Goal: Task Accomplishment & Management: Manage account settings

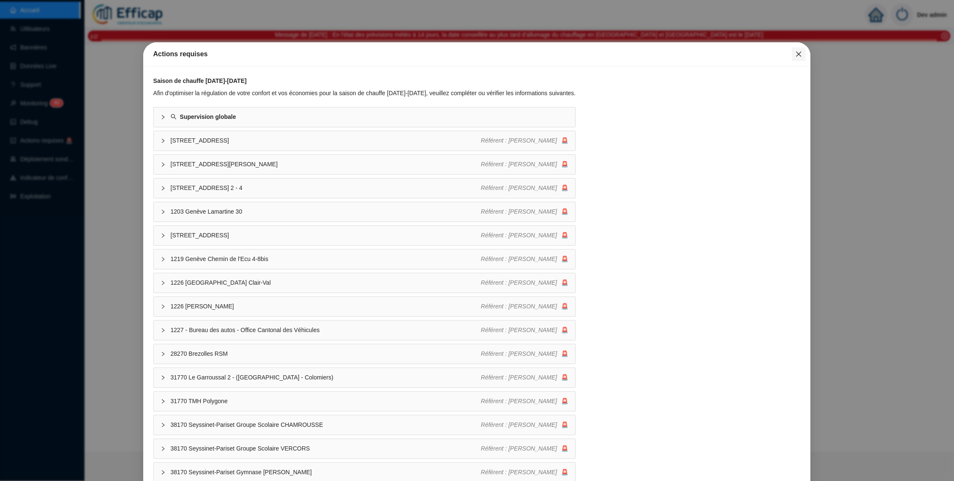
click at [796, 54] on icon "close" at bounding box center [799, 54] width 7 height 7
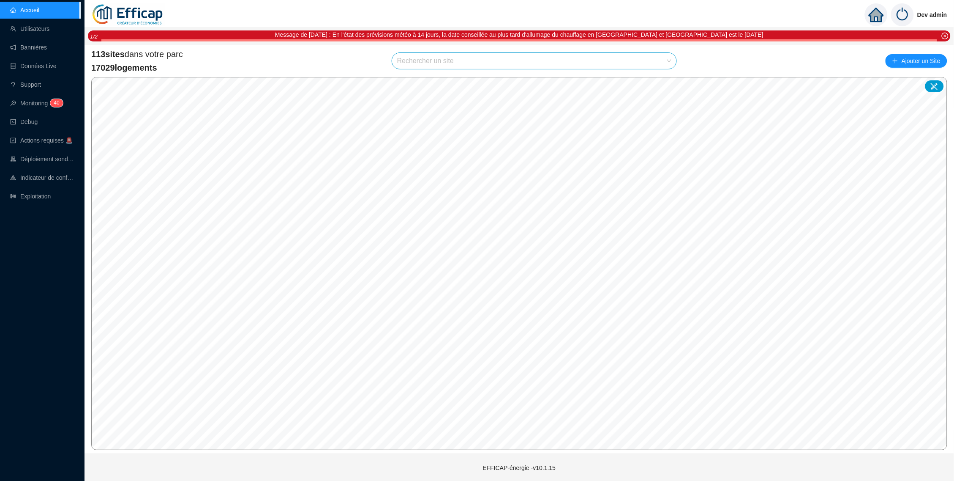
click at [647, 61] on input "search" at bounding box center [530, 61] width 267 height 16
type input "chevre"
click at [656, 81] on div at bounding box center [661, 80] width 19 height 13
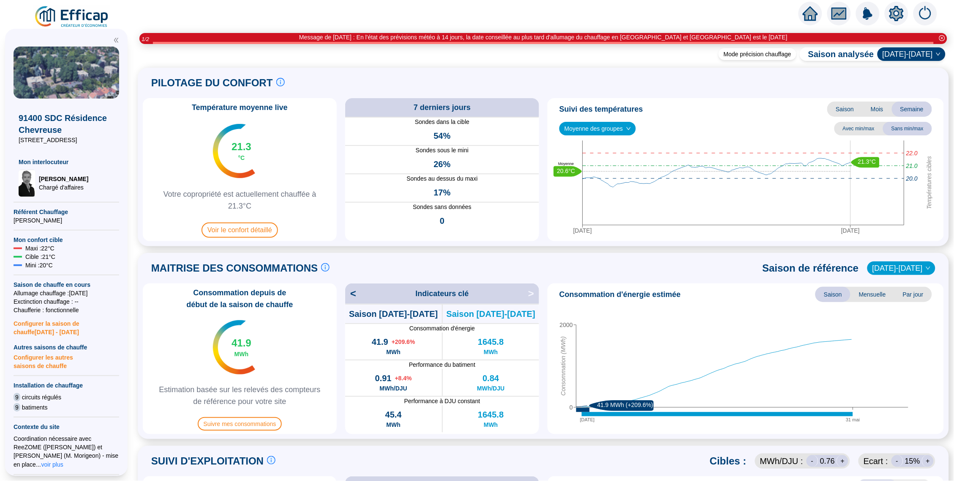
click at [892, 11] on icon "setting" at bounding box center [897, 13] width 14 height 14
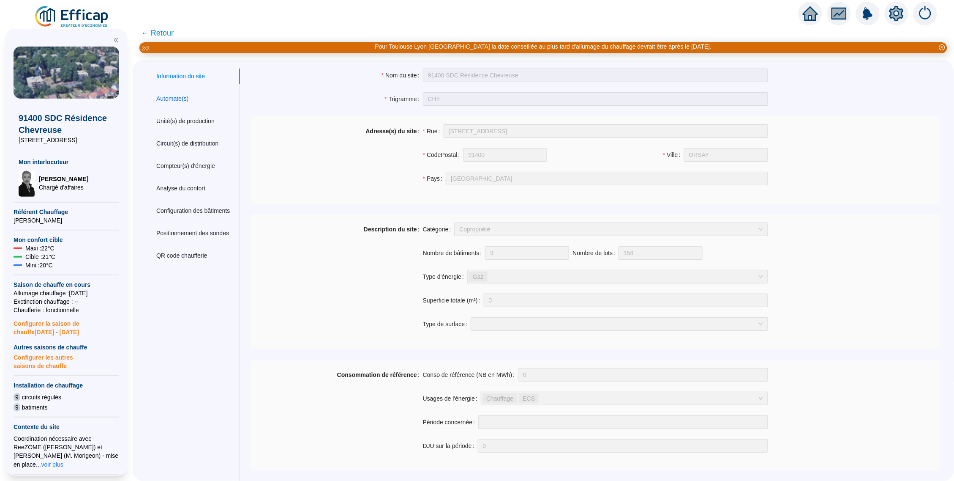
click at [177, 101] on div "Automate(s)" at bounding box center [172, 98] width 32 height 9
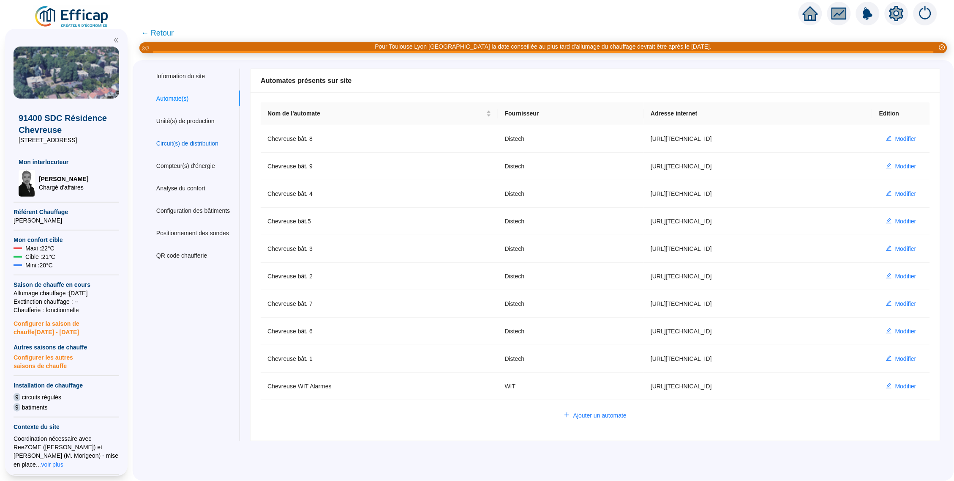
click at [213, 145] on div "Circuit(s) de distribution" at bounding box center [187, 143] width 62 height 9
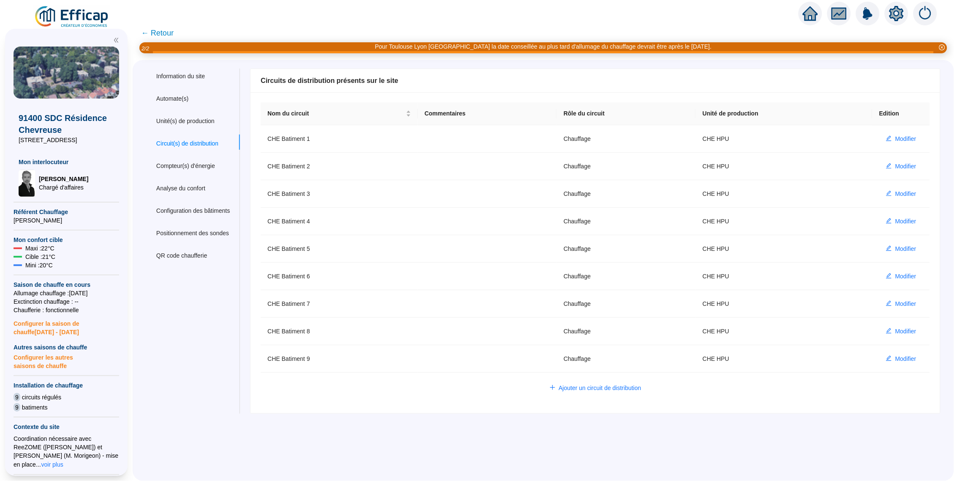
click at [165, 38] on span "← Retour" at bounding box center [157, 33] width 33 height 12
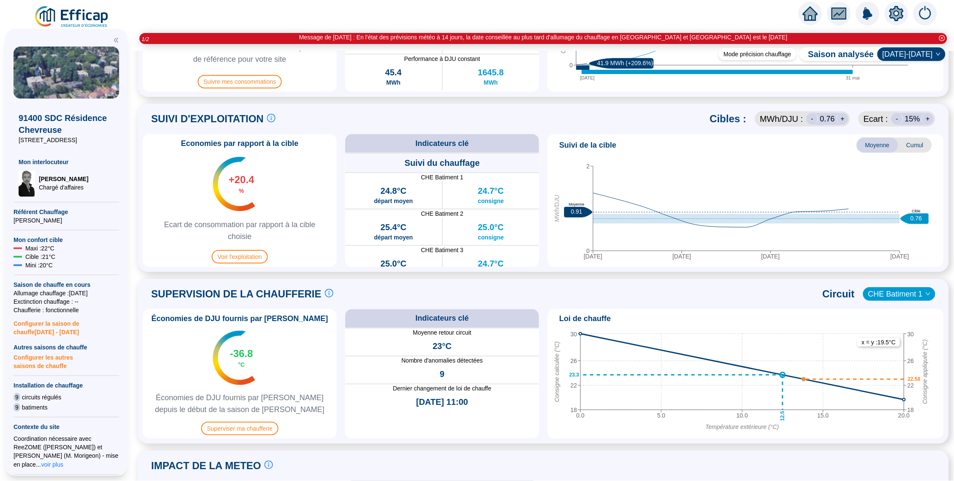
scroll to position [384, 0]
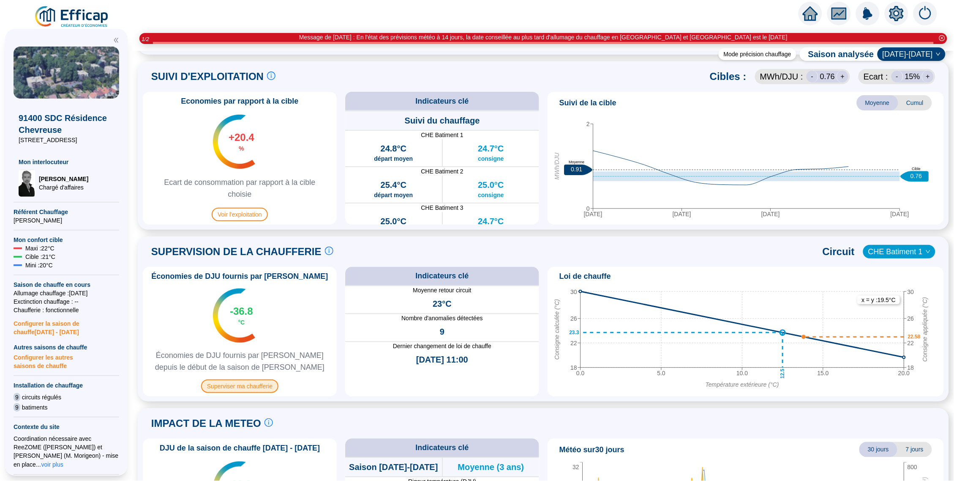
click at [244, 388] on span "Superviser ma chaufferie" at bounding box center [239, 386] width 77 height 14
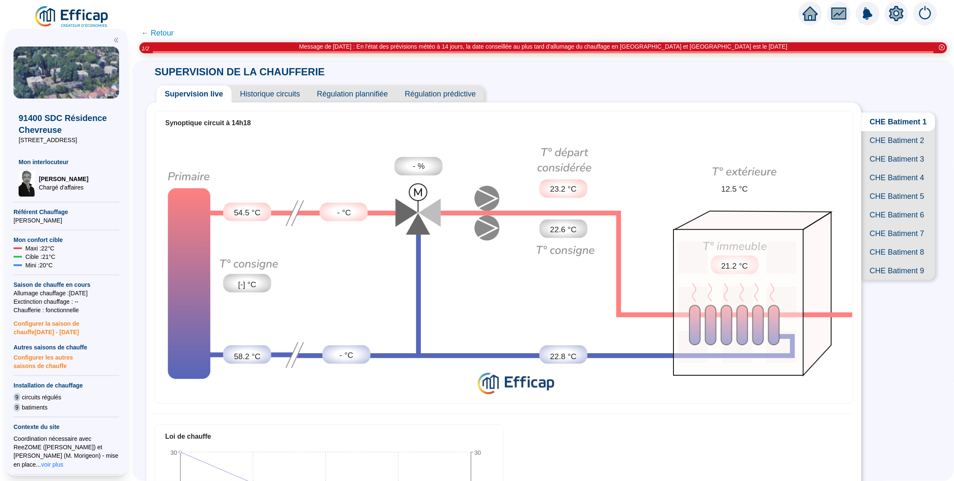
click at [895, 243] on span "CHE Batiment 7" at bounding box center [899, 233] width 74 height 19
click at [901, 280] on span "CHE Batiment 9" at bounding box center [899, 270] width 74 height 19
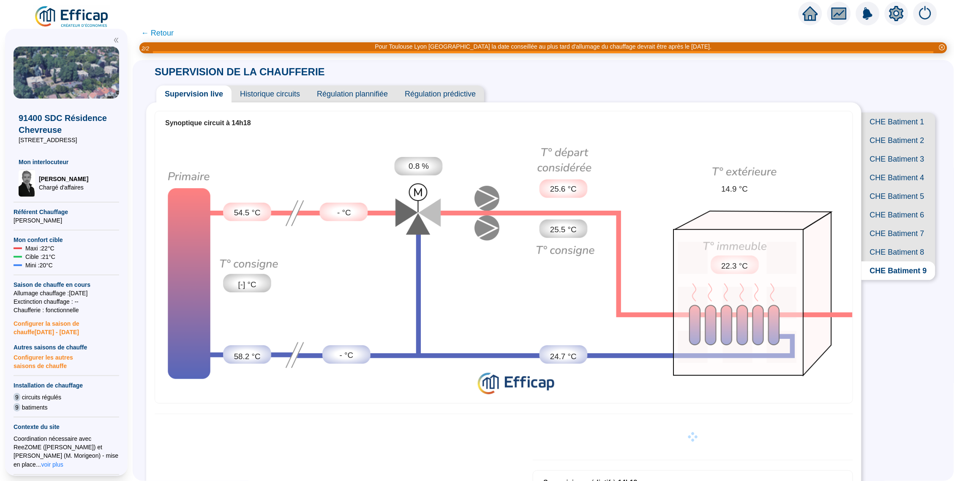
click at [906, 243] on span "CHE Batiment 7" at bounding box center [899, 233] width 74 height 19
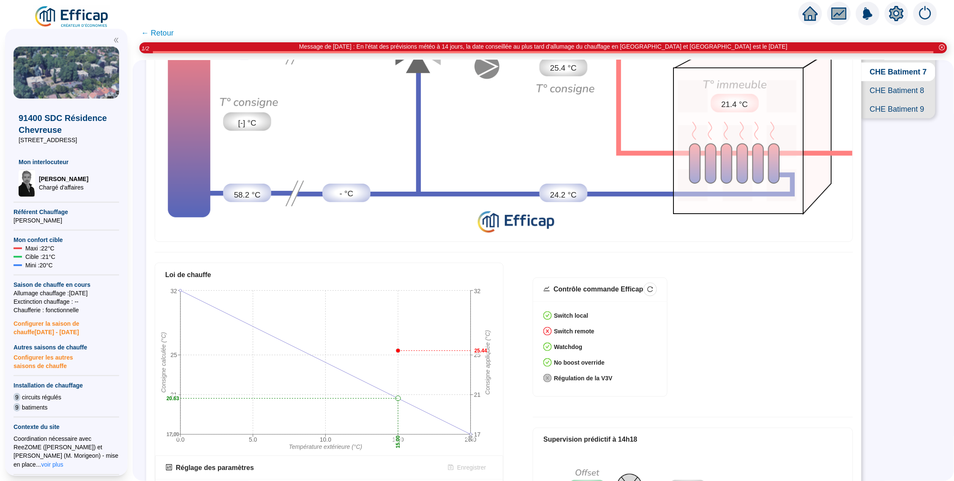
scroll to position [192, 0]
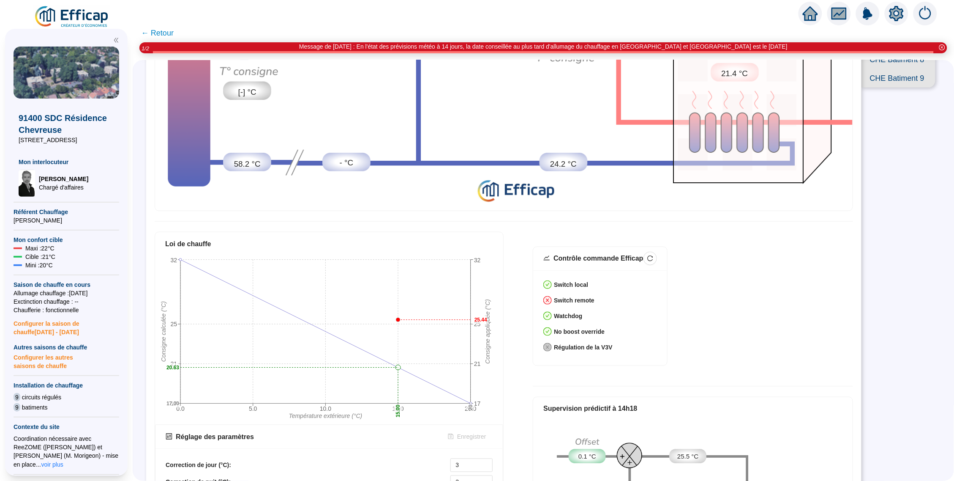
click at [789, 281] on div "Contrôle commande Efficap Switch local Switch remote Watchdog No boost override…" at bounding box center [693, 310] width 320 height 129
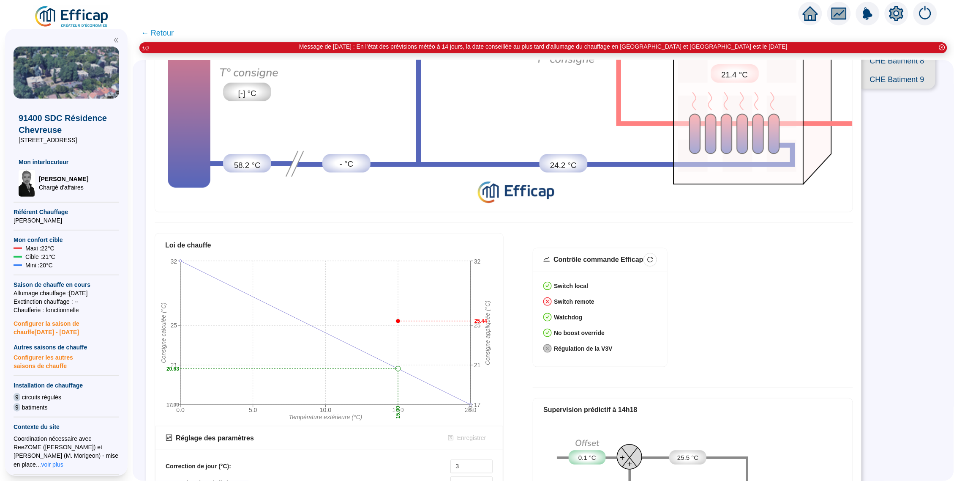
scroll to position [154, 0]
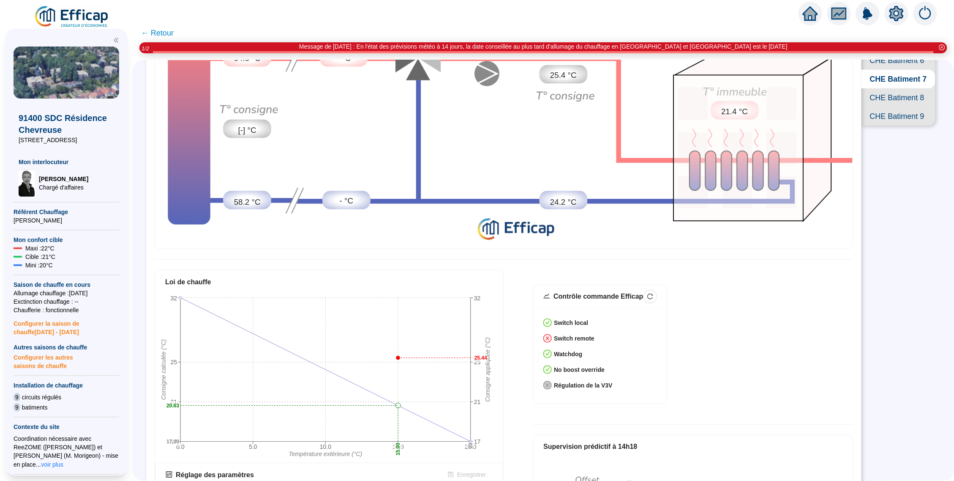
click at [896, 13] on icon "setting" at bounding box center [896, 13] width 15 height 15
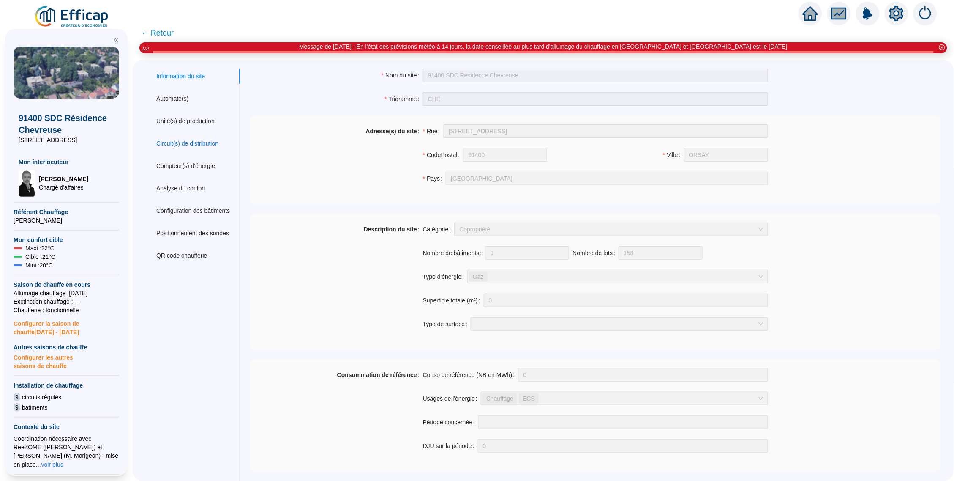
click at [199, 139] on div "Circuit(s) de distribution" at bounding box center [187, 143] width 62 height 9
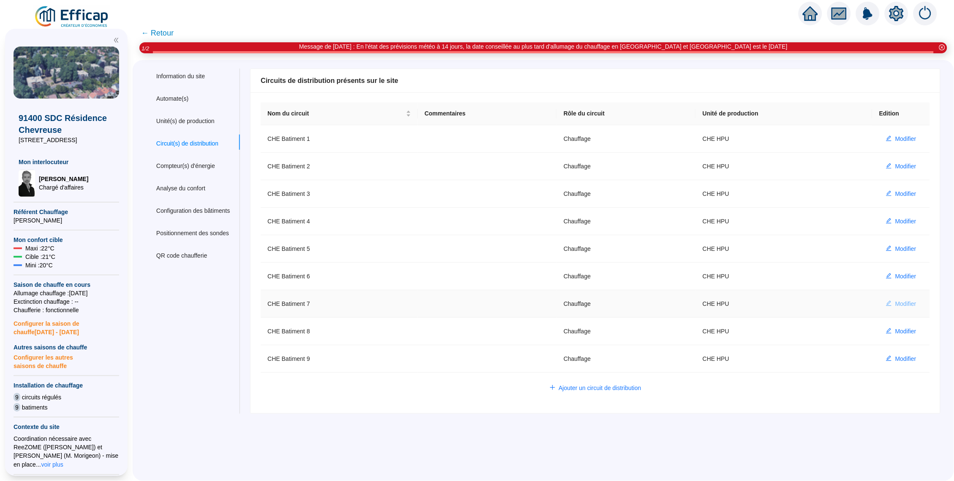
click at [896, 299] on span "Modifier" at bounding box center [906, 303] width 21 height 9
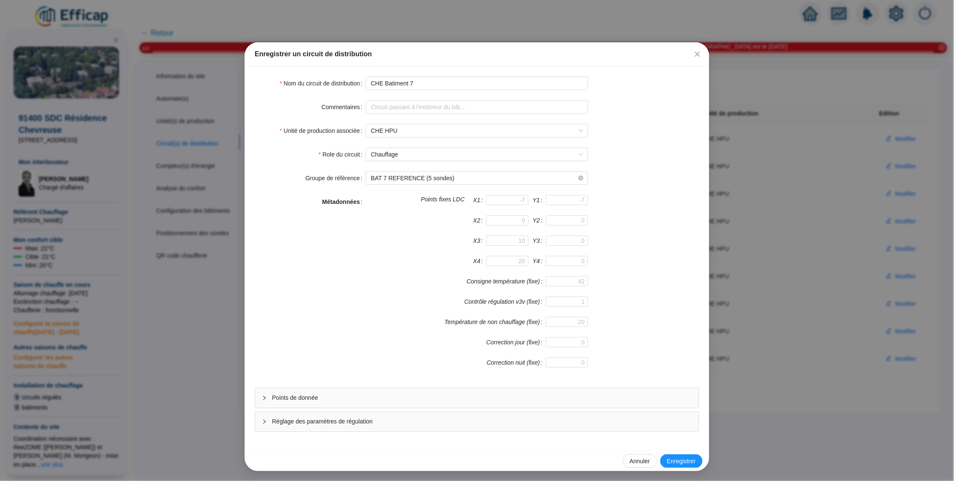
click at [287, 403] on div "Points de donnée" at bounding box center [477, 397] width 444 height 19
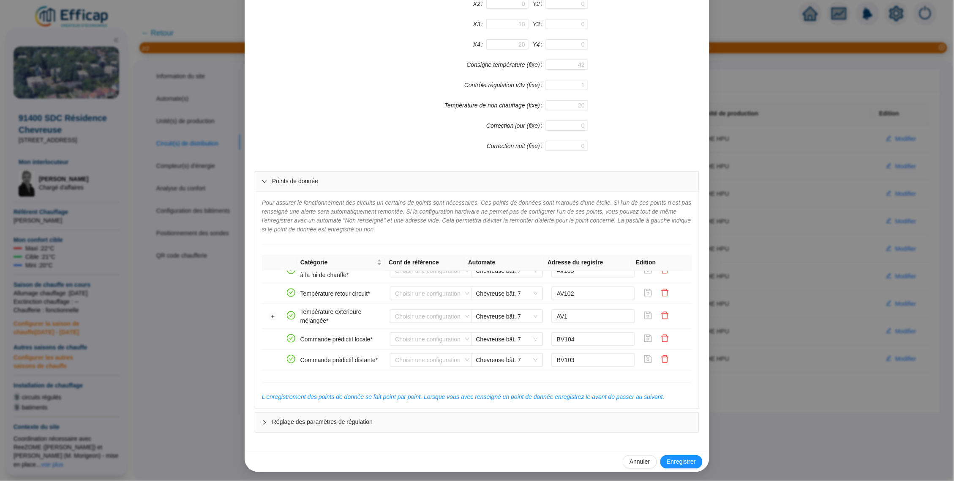
scroll to position [168, 0]
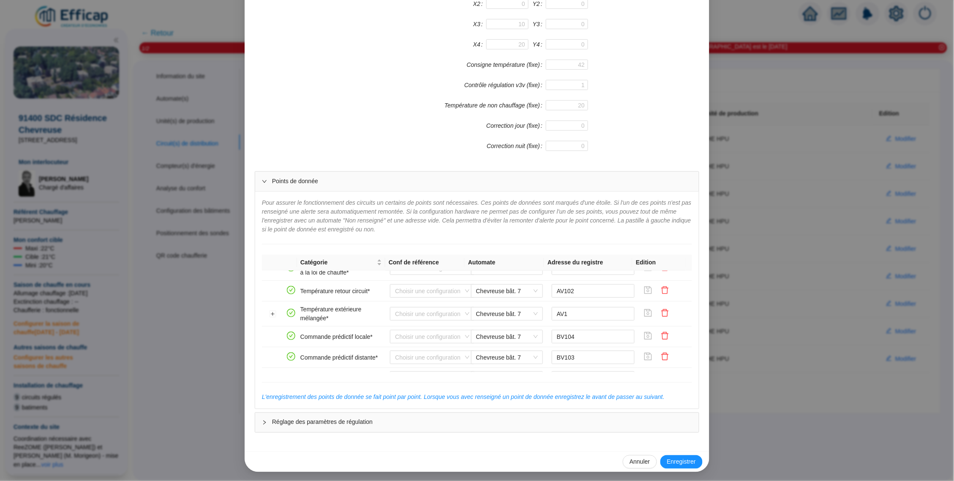
click at [754, 233] on div "Enregistrer un circuit de distribution Nom du circuit de distribution CHE Batim…" at bounding box center [477, 240] width 954 height 481
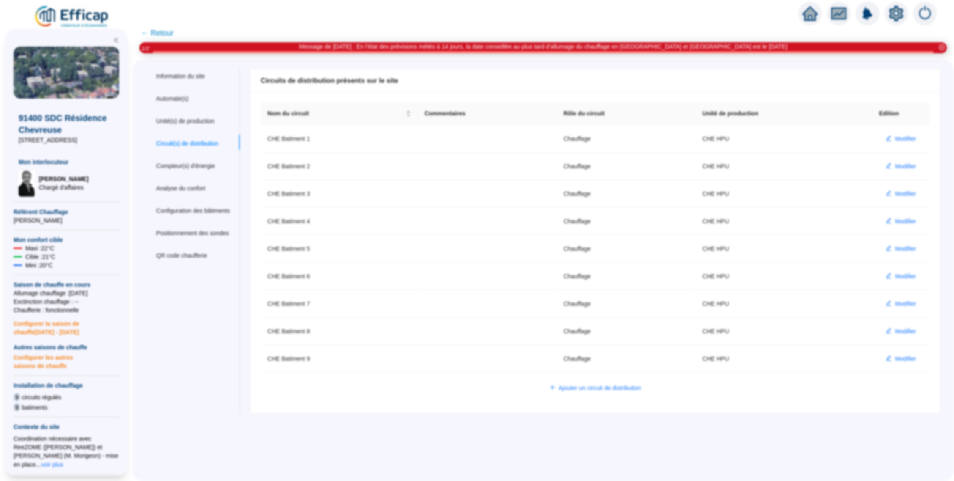
scroll to position [192, 0]
click at [63, 22] on img at bounding box center [72, 17] width 77 height 24
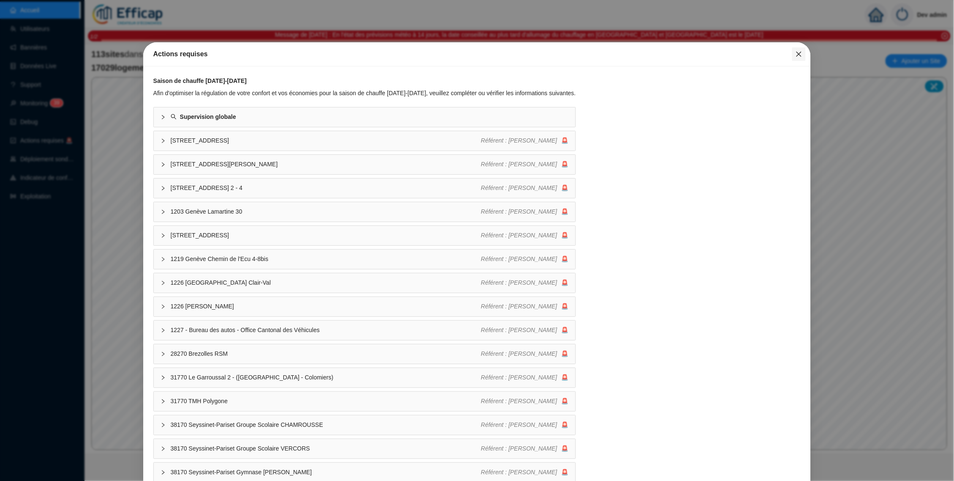
click at [799, 58] on button "Close" at bounding box center [800, 54] width 14 height 14
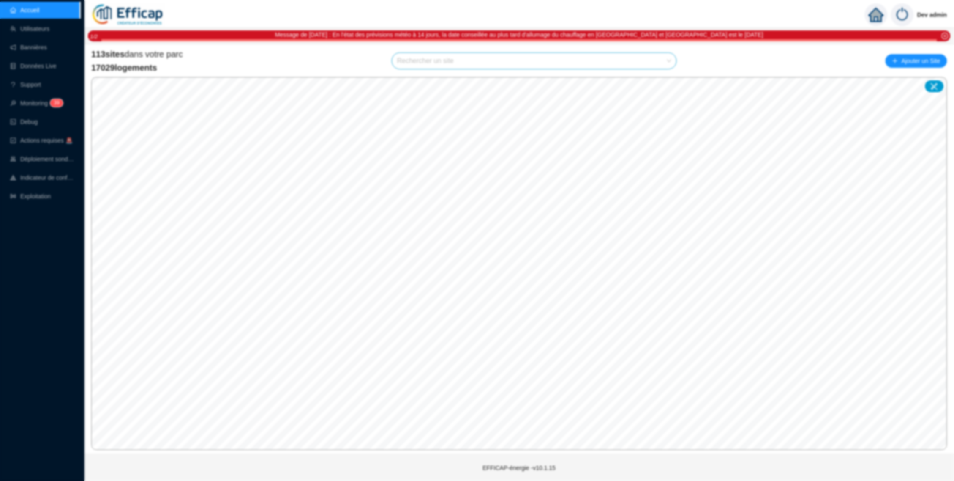
click at [579, 49] on div "113 sites dans votre parc 17029 logements Rechercher un site Ajouter un Site" at bounding box center [519, 60] width 856 height 25
click at [615, 60] on input "search" at bounding box center [530, 61] width 267 height 16
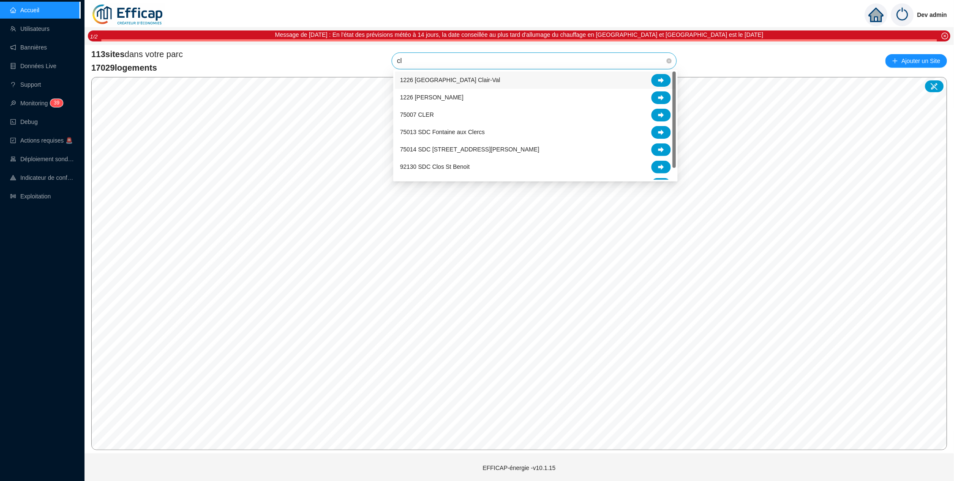
type input "cle"
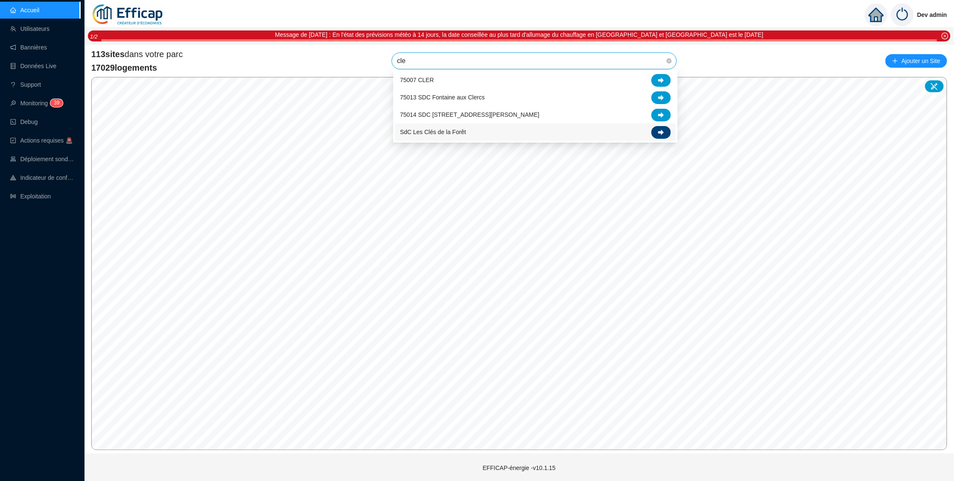
click at [656, 130] on div at bounding box center [661, 132] width 19 height 13
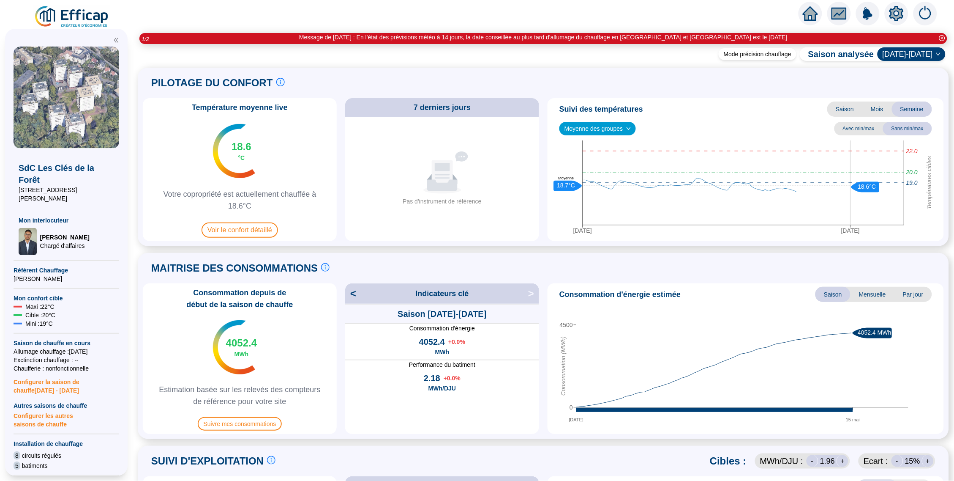
scroll to position [347, 0]
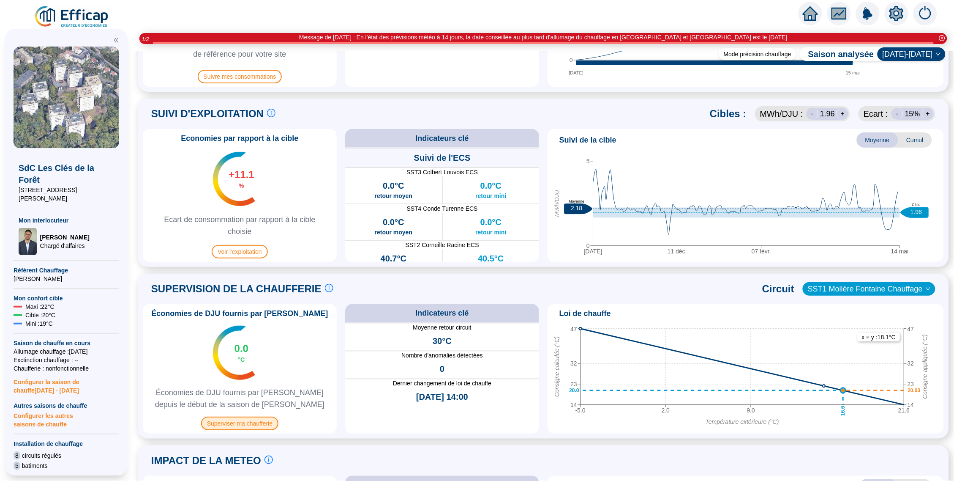
click at [260, 425] on span "Superviser ma chaufferie" at bounding box center [239, 423] width 77 height 14
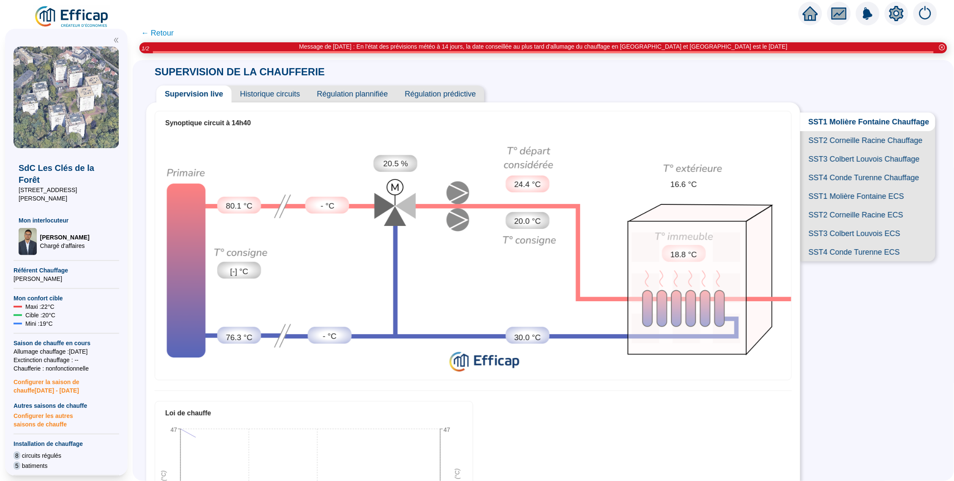
click at [293, 90] on span "Historique circuits" at bounding box center [270, 93] width 77 height 17
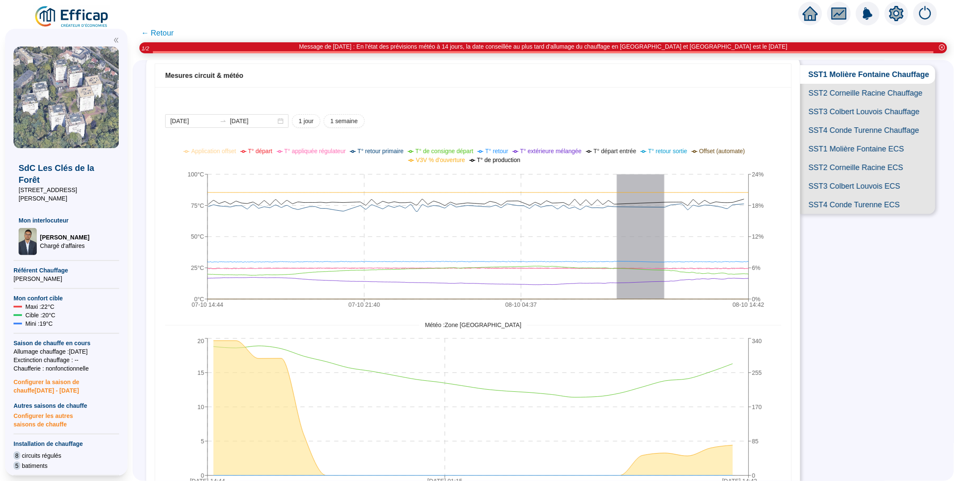
scroll to position [2, 0]
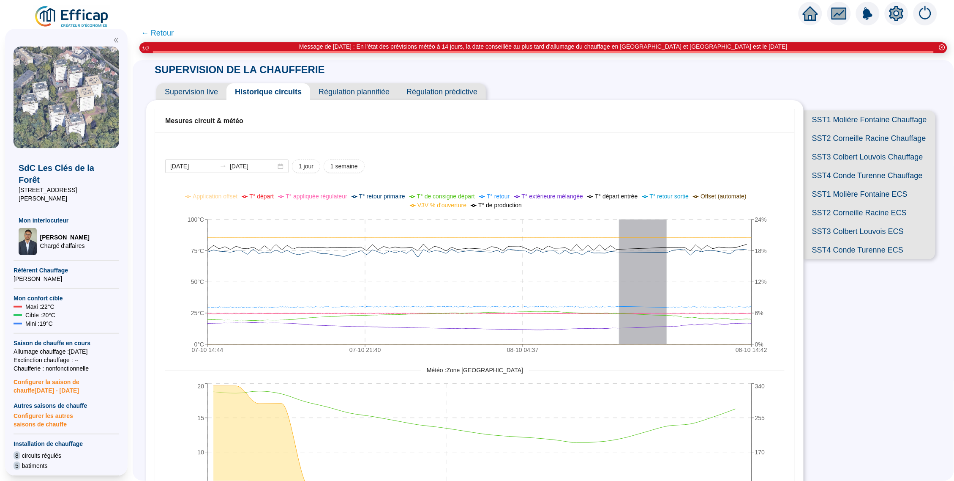
click at [75, 14] on img at bounding box center [72, 17] width 77 height 24
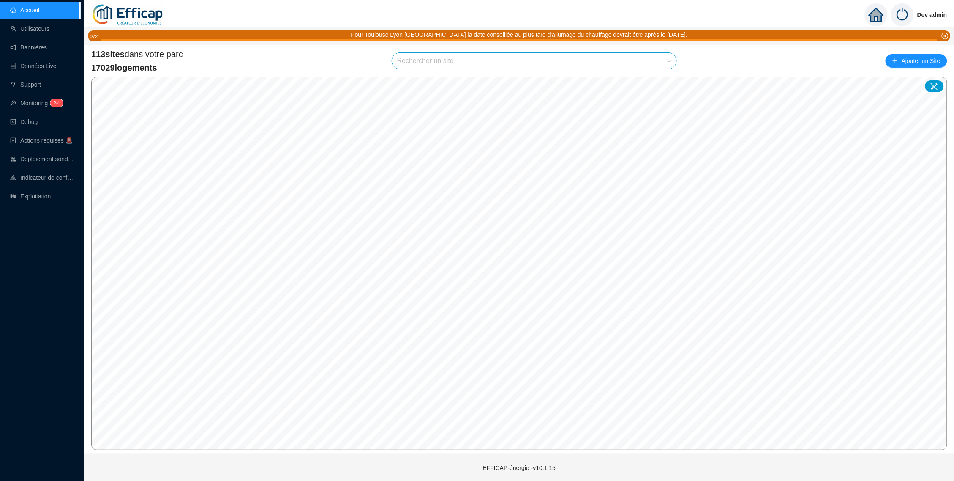
click at [604, 55] on input "search" at bounding box center [530, 61] width 267 height 16
type input "chevre"
click at [661, 78] on icon at bounding box center [662, 80] width 6 height 6
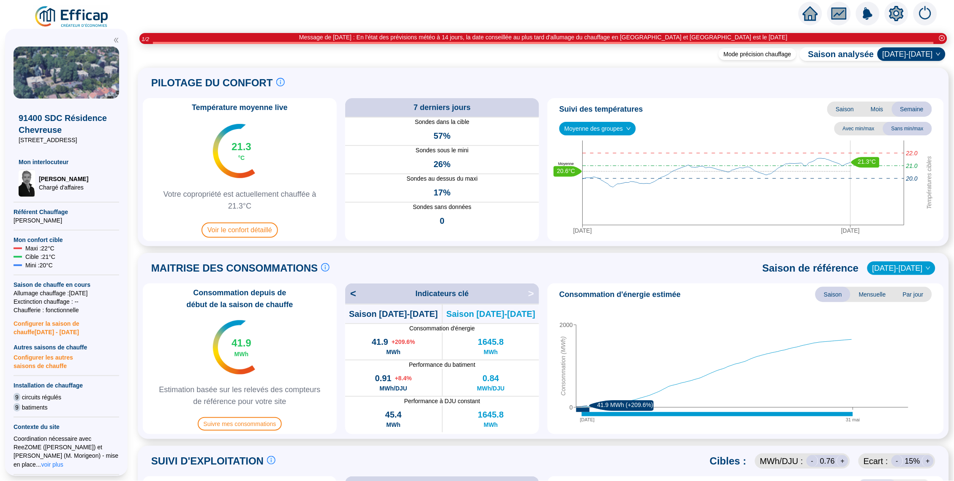
click at [940, 37] on icon "close-circle" at bounding box center [943, 38] width 6 height 6
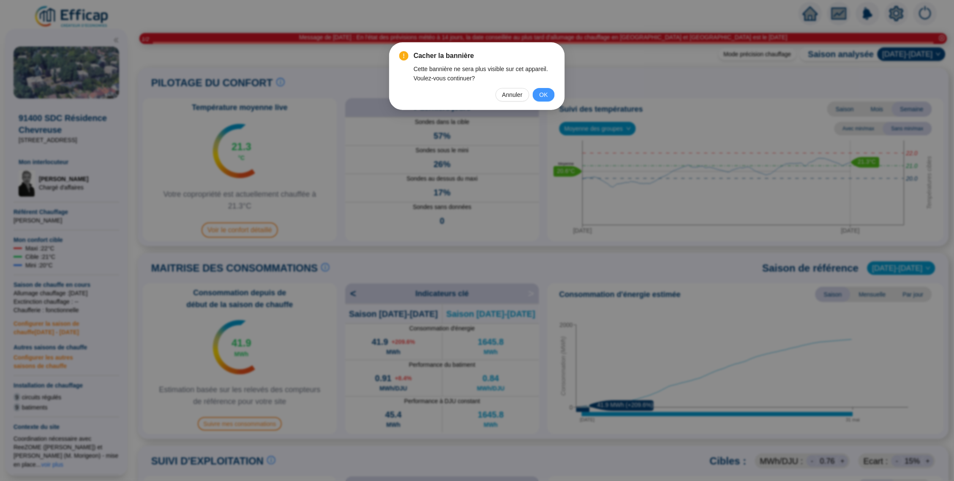
click at [547, 95] on span "OK" at bounding box center [544, 94] width 8 height 9
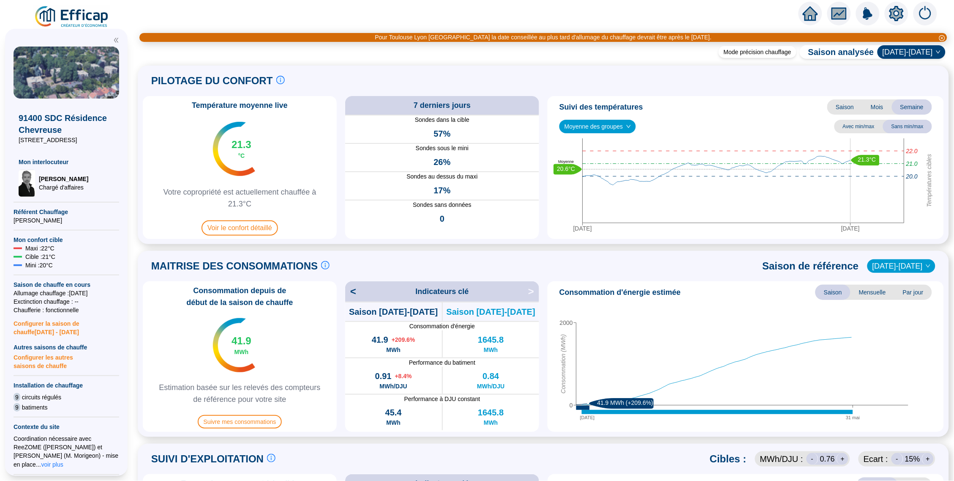
click at [944, 39] on icon "close-circle" at bounding box center [943, 38] width 6 height 6
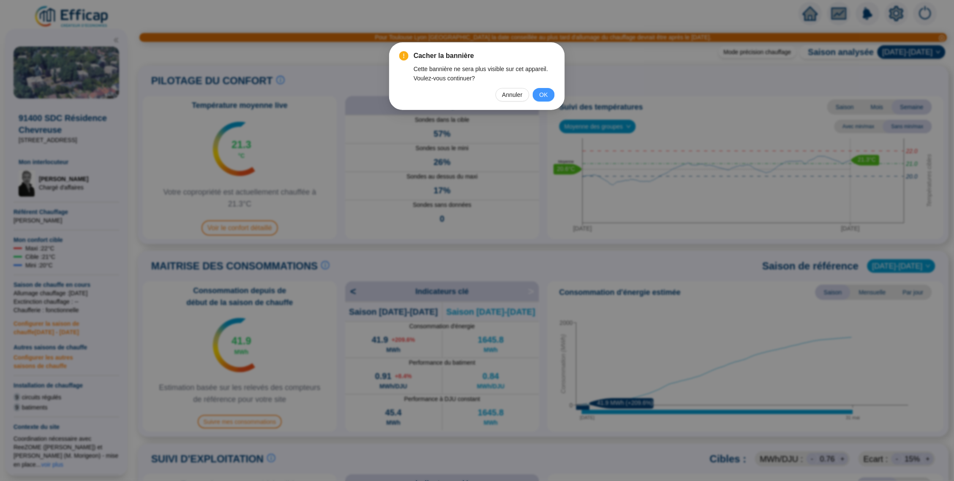
click at [545, 91] on span "OK" at bounding box center [544, 94] width 8 height 9
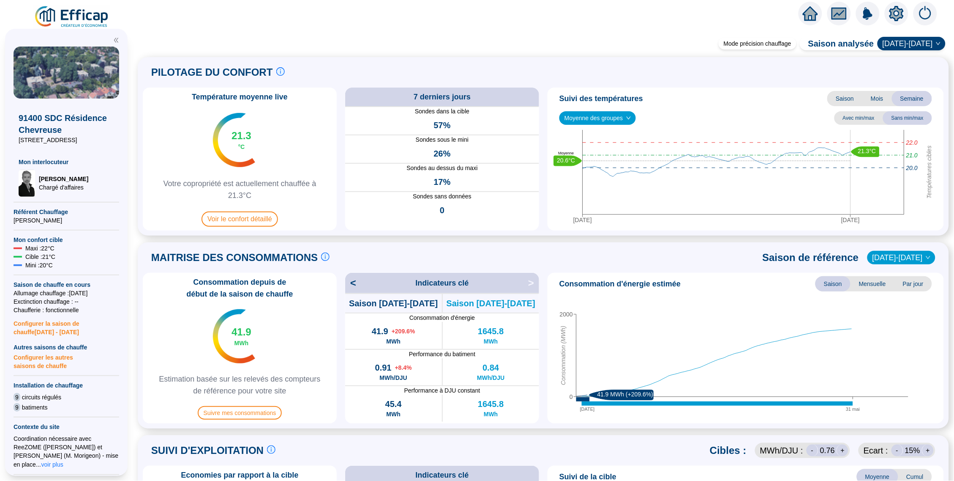
scroll to position [314, 0]
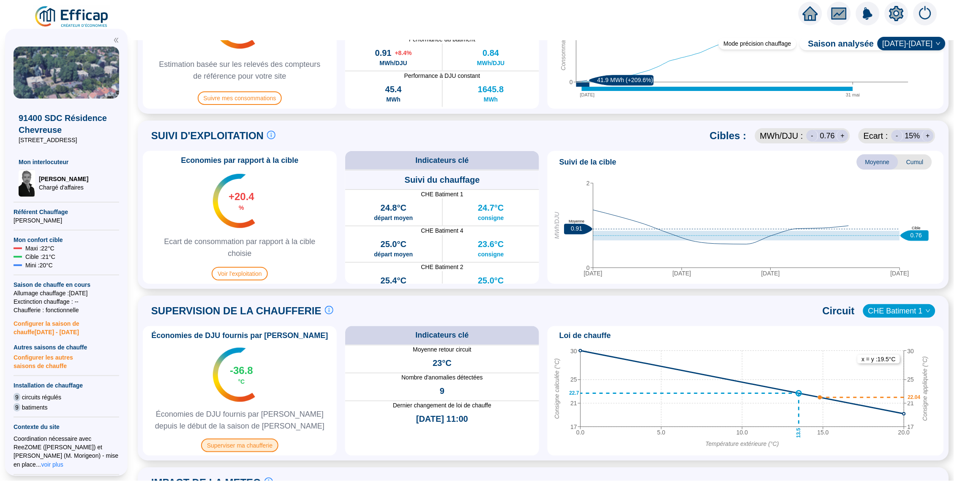
click at [266, 446] on span "Superviser ma chaufferie" at bounding box center [239, 445] width 77 height 14
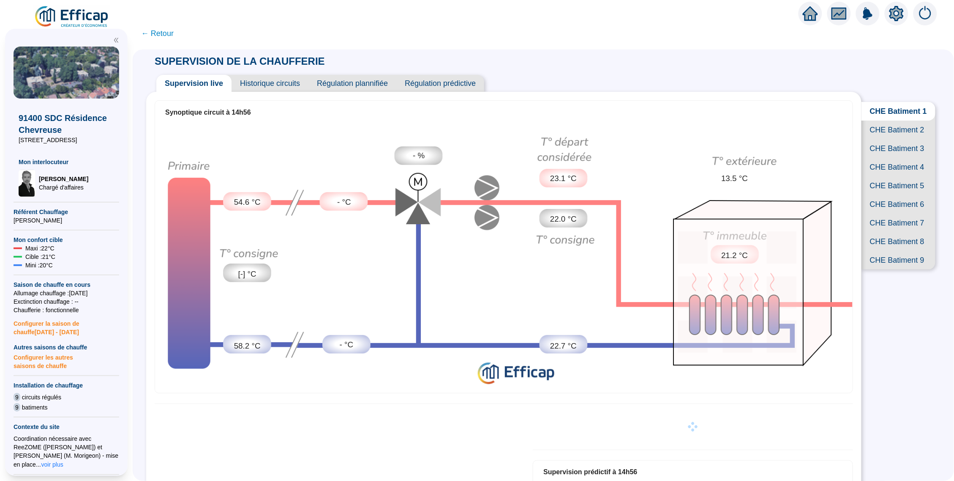
click at [278, 85] on span "Historique circuits" at bounding box center [270, 83] width 77 height 17
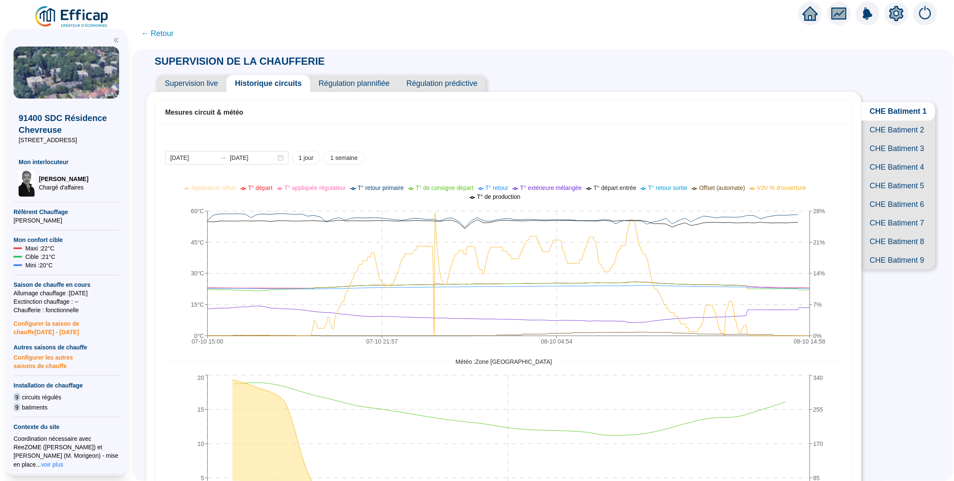
click at [207, 82] on span "Supervision live" at bounding box center [191, 83] width 70 height 17
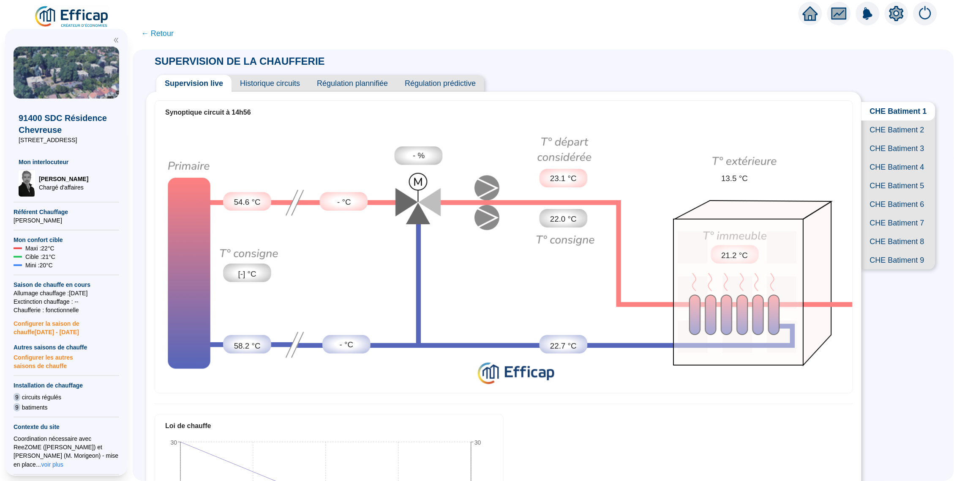
click at [914, 137] on span "CHE Batiment 2" at bounding box center [899, 129] width 74 height 19
click at [914, 158] on span "CHE Batiment 3" at bounding box center [899, 148] width 74 height 19
click at [912, 176] on span "CHE Batiment 4" at bounding box center [899, 167] width 74 height 19
click at [907, 195] on span "CHE Batiment 5" at bounding box center [899, 185] width 74 height 19
click at [905, 213] on span "CHE Batiment 6" at bounding box center [899, 204] width 74 height 19
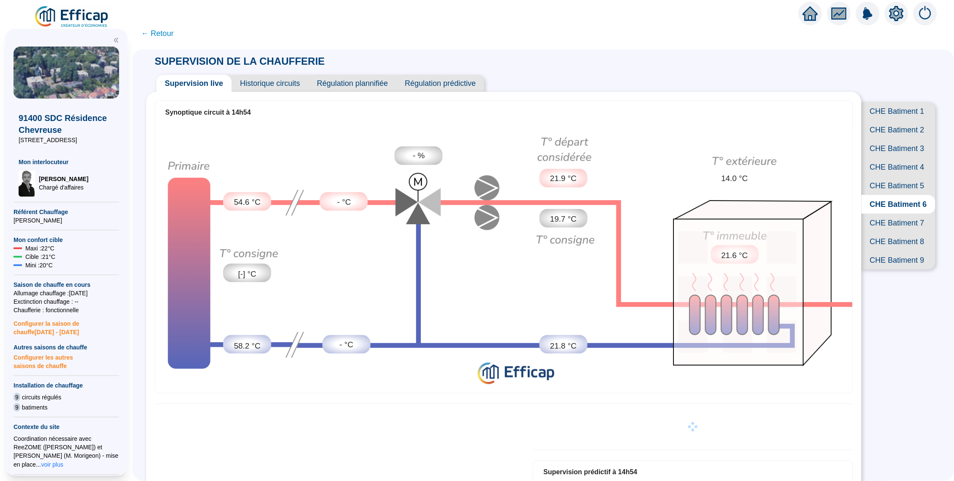
click at [906, 232] on span "CHE Batiment 7" at bounding box center [899, 222] width 74 height 19
click at [903, 251] on span "CHE Batiment 8" at bounding box center [899, 241] width 74 height 19
click at [902, 269] on span "CHE Batiment 9" at bounding box center [899, 260] width 74 height 19
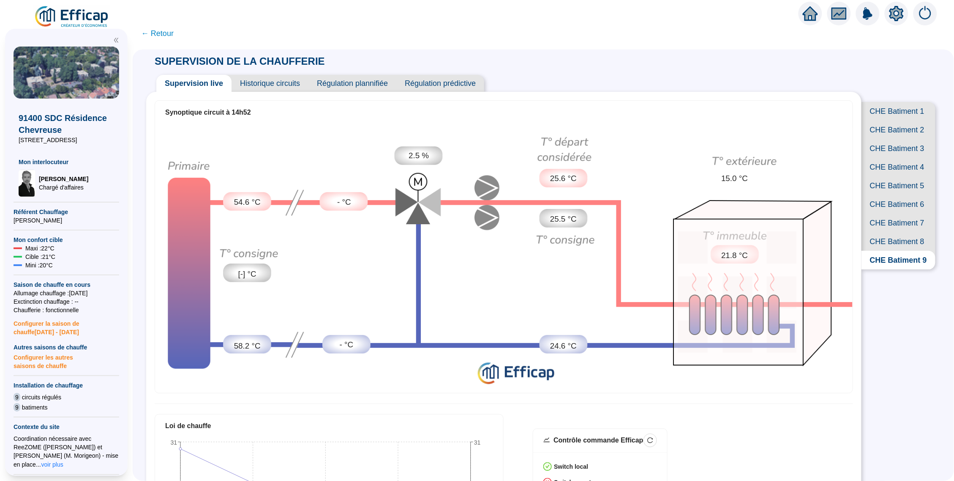
click at [899, 251] on span "CHE Batiment 8" at bounding box center [899, 241] width 74 height 19
click at [903, 269] on span "CHE Batiment 9" at bounding box center [899, 260] width 74 height 19
click at [896, 251] on span "CHE Batiment 8" at bounding box center [899, 241] width 74 height 19
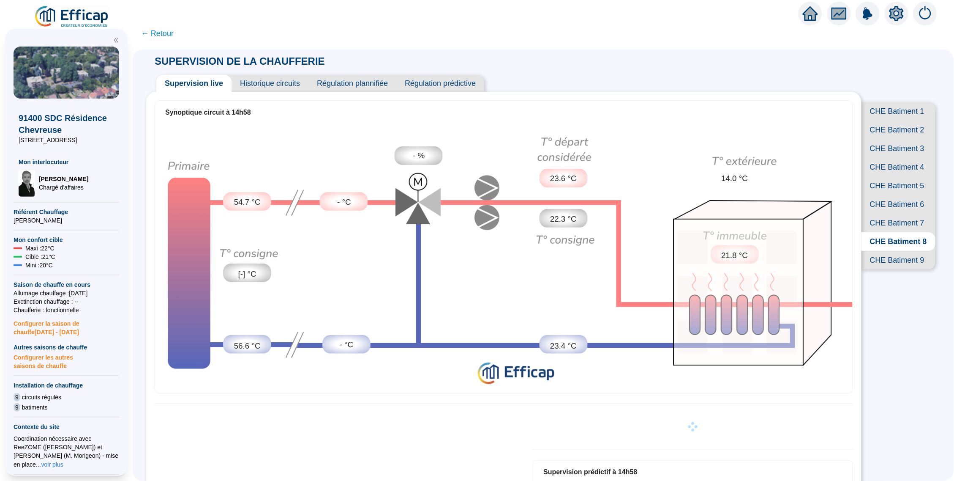
click at [905, 232] on span "CHE Batiment 7" at bounding box center [899, 222] width 74 height 19
click at [911, 213] on span "CHE Batiment 6" at bounding box center [899, 204] width 74 height 19
click at [916, 195] on span "CHE Batiment 5" at bounding box center [899, 185] width 74 height 19
click at [896, 176] on span "CHE Batiment 4" at bounding box center [899, 167] width 74 height 19
click at [906, 158] on span "CHE Batiment 3" at bounding box center [899, 148] width 74 height 19
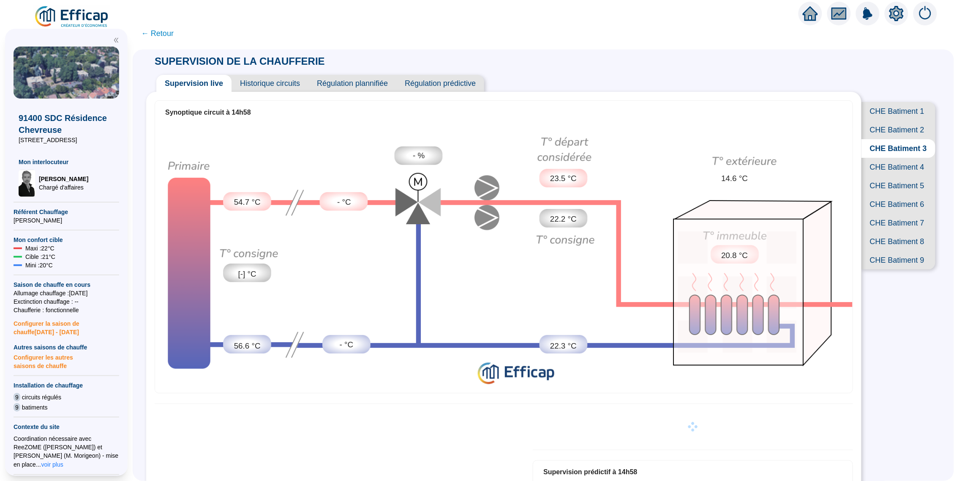
click at [907, 137] on span "CHE Batiment 2" at bounding box center [899, 129] width 74 height 19
click at [902, 118] on span "CHE Batiment 1" at bounding box center [899, 111] width 74 height 19
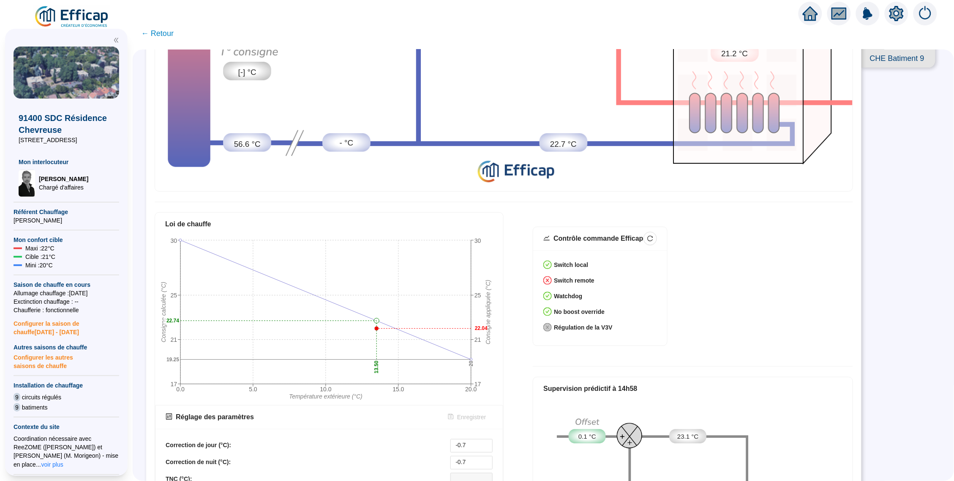
scroll to position [202, 0]
click at [62, 19] on img at bounding box center [72, 17] width 77 height 24
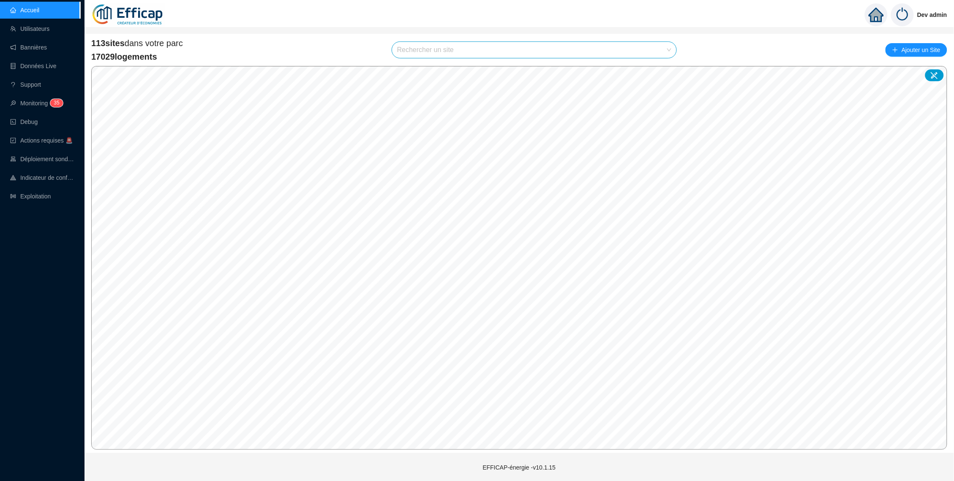
click at [536, 37] on div "113 sites dans votre parc 17029 logements Rechercher un site Ajouter un Site" at bounding box center [519, 49] width 856 height 25
click at [540, 49] on input "search" at bounding box center [530, 50] width 267 height 16
type input "alber"
click at [652, 67] on div at bounding box center [661, 69] width 19 height 13
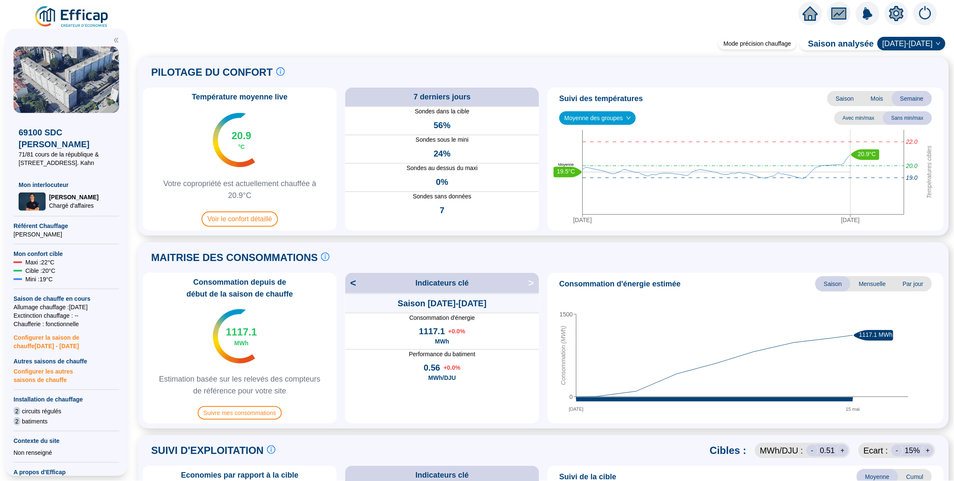
click at [897, 14] on icon "setting" at bounding box center [896, 13] width 15 height 15
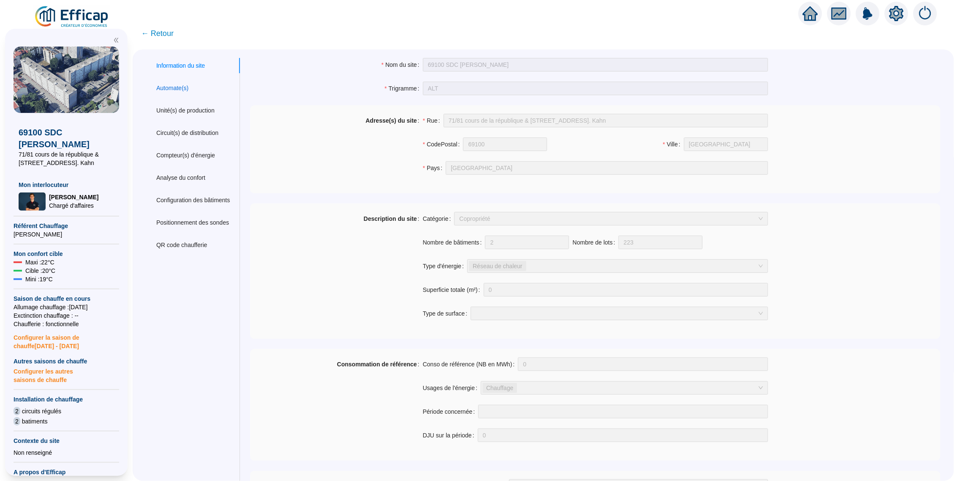
click at [186, 87] on div "Automate(s)" at bounding box center [172, 88] width 32 height 9
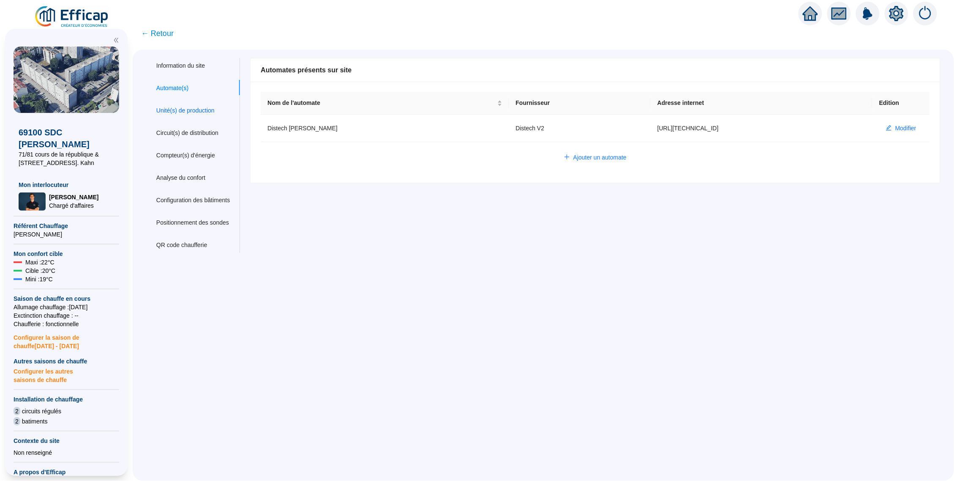
click at [201, 112] on div "Unité(s) de production" at bounding box center [185, 110] width 58 height 9
click at [896, 125] on span "Modifier" at bounding box center [906, 128] width 21 height 9
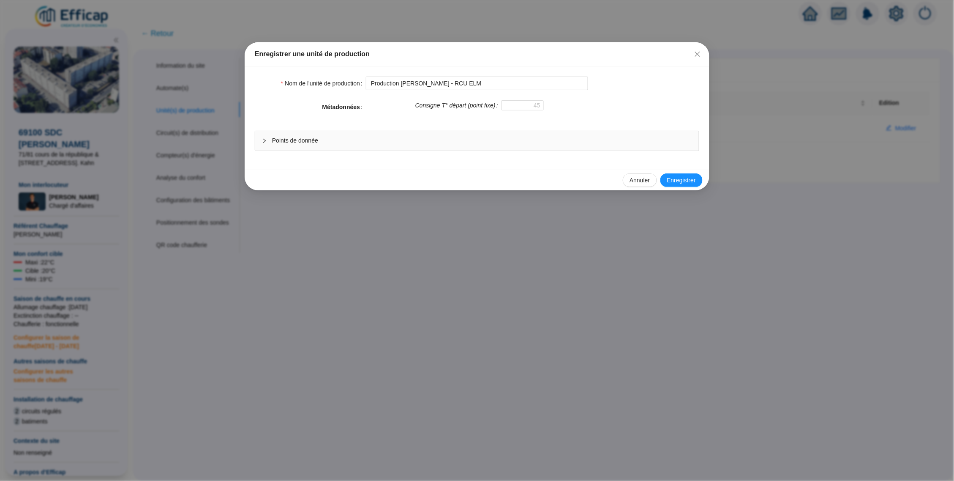
click at [432, 139] on span "Points de donnée" at bounding box center [482, 140] width 420 height 9
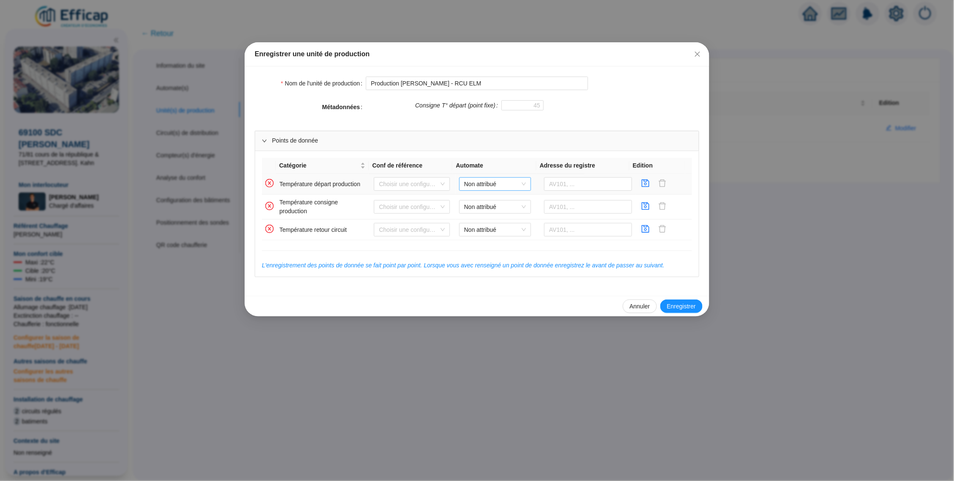
click at [465, 185] on span "Non attribué" at bounding box center [496, 184] width 62 height 13
click at [483, 204] on div "Distech Albert Thomas" at bounding box center [492, 202] width 58 height 9
click at [547, 183] on input "text" at bounding box center [588, 184] width 88 height 14
type input "AV929"
click at [642, 184] on icon "save" at bounding box center [646, 183] width 8 height 8
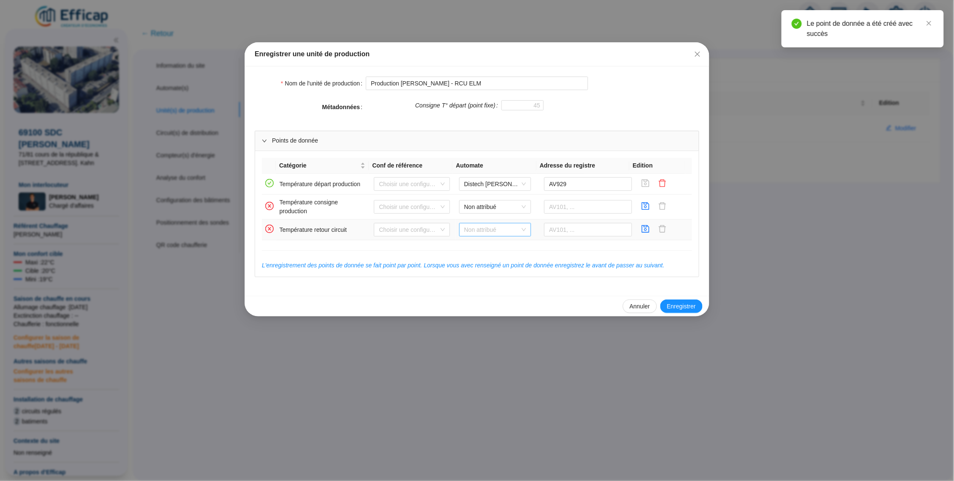
click at [506, 229] on span "Non attribué" at bounding box center [496, 229] width 62 height 13
click at [503, 243] on div "Distech Albert Thomas" at bounding box center [492, 250] width 68 height 14
click at [580, 233] on input "text" at bounding box center [588, 230] width 88 height 14
type input "AV930"
click at [642, 229] on icon "save" at bounding box center [646, 228] width 8 height 8
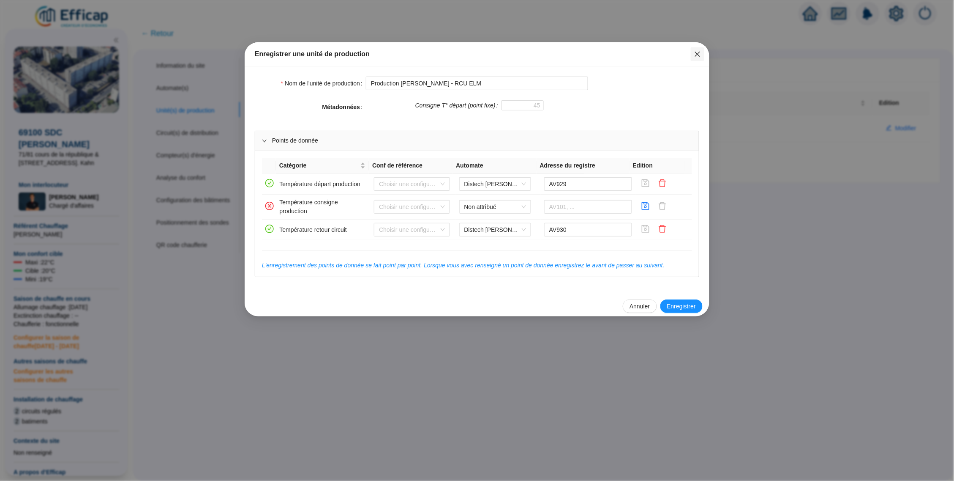
click at [700, 55] on icon "close" at bounding box center [697, 54] width 7 height 7
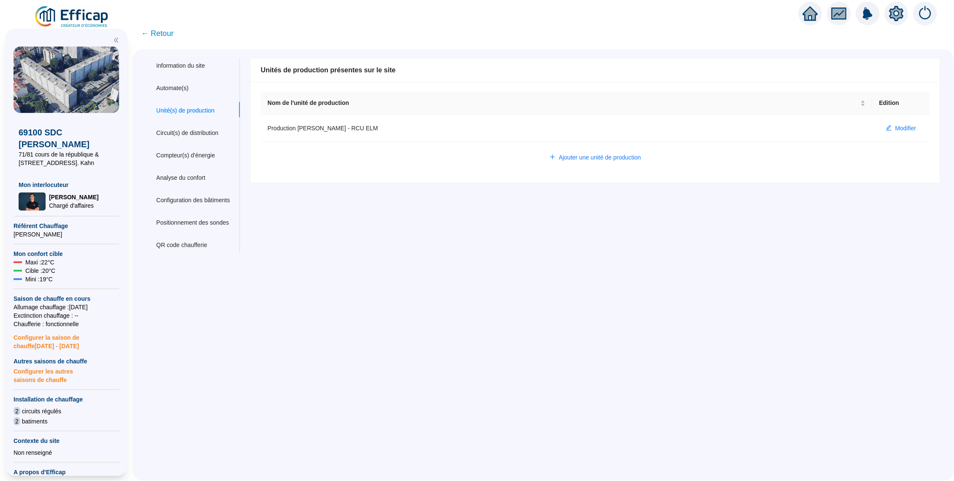
click at [173, 30] on span "← Retour" at bounding box center [157, 33] width 33 height 12
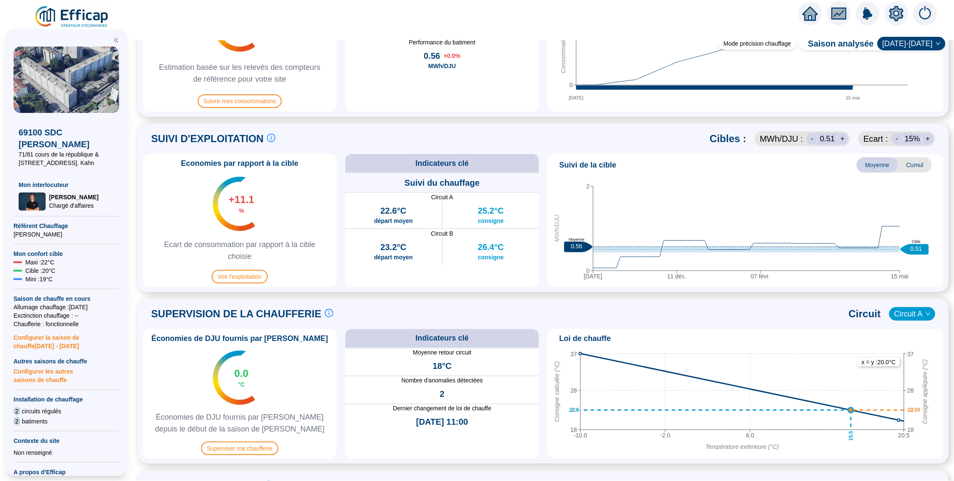
scroll to position [325, 0]
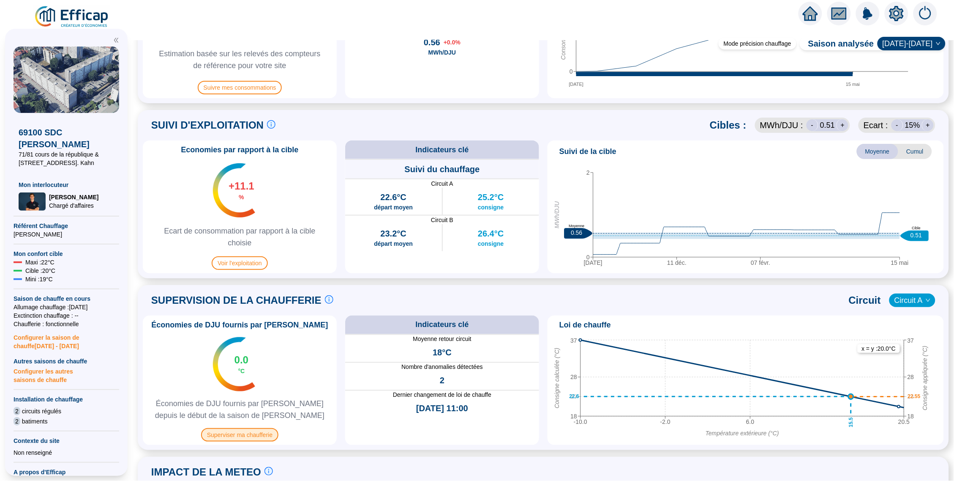
click at [236, 429] on span "Superviser ma chaufferie" at bounding box center [239, 435] width 77 height 14
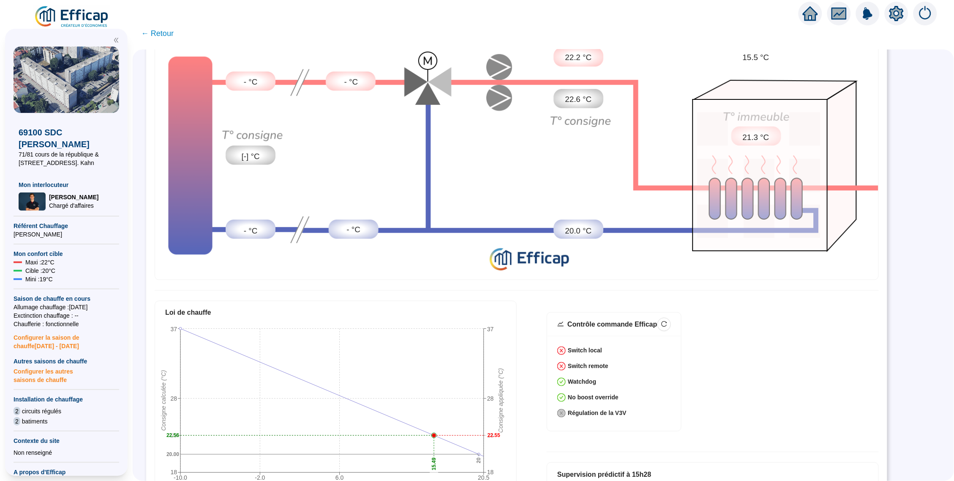
scroll to position [39, 0]
